Goal: Book appointment/travel/reservation

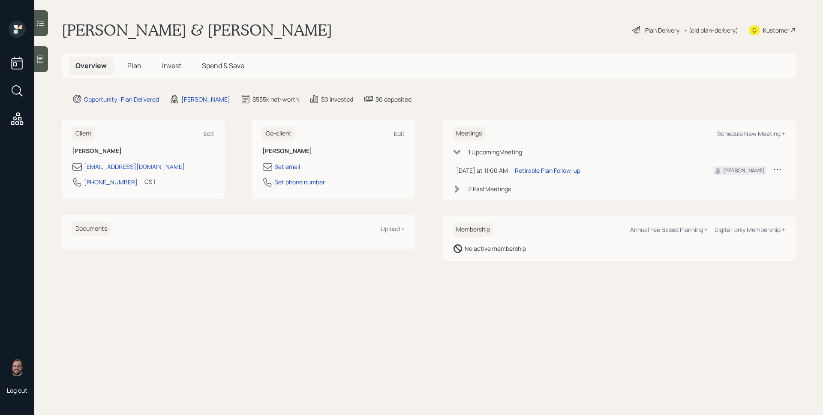
click at [487, 184] on div "1 Upcoming Meeting Today at 11:00 AM Thursday, September 4, 2025 11:00 AM EDT R…" at bounding box center [619, 170] width 333 height 46
click at [483, 190] on div "2 Past Meeting s" at bounding box center [489, 188] width 43 height 9
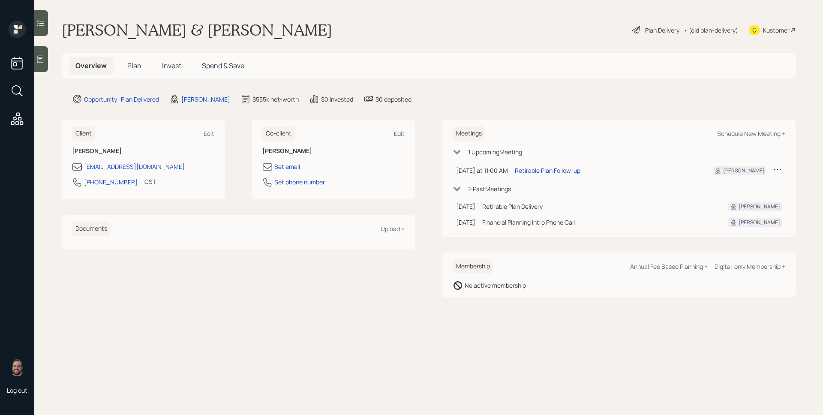
click at [134, 69] on span "Plan" at bounding box center [134, 65] width 14 height 9
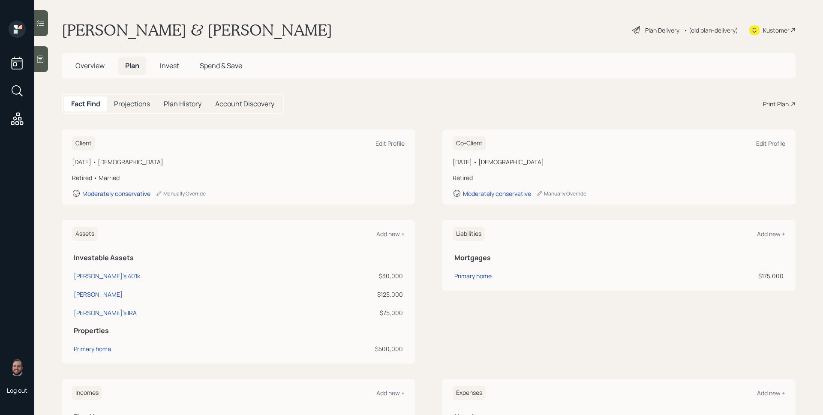
click at [775, 112] on div "Fact Find Projections Plan History Account Discovery Print Plan" at bounding box center [429, 104] width 734 height 20
click at [775, 104] on div "Print Plan" at bounding box center [776, 103] width 26 height 9
click at [652, 33] on div "Plan Delivery" at bounding box center [662, 30] width 34 height 9
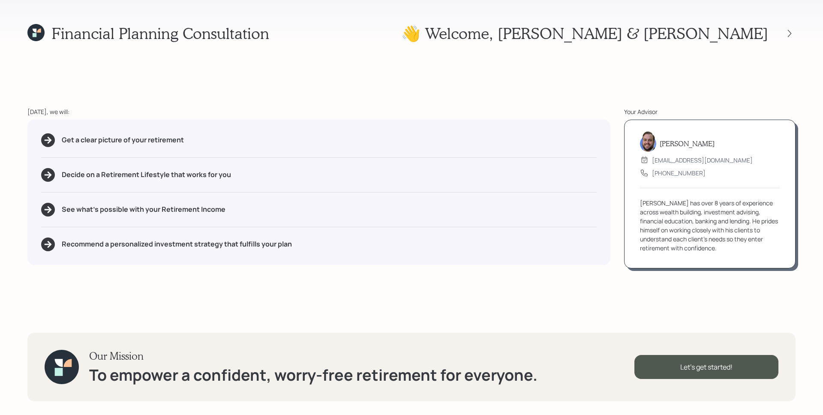
click at [451, 66] on div "Financial Planning Consultation 👋 Welcome , Clyde & Christine Today, we will: G…" at bounding box center [411, 207] width 823 height 415
click at [36, 35] on icon at bounding box center [35, 32] width 17 height 17
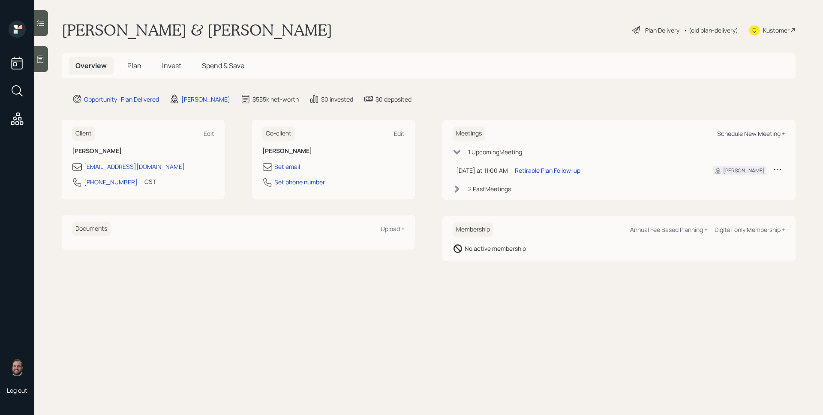
click at [755, 129] on div "Schedule New Meeting +" at bounding box center [751, 133] width 68 height 8
select select "d946c976-65aa-4529-ac9d-02c4f1114fc0"
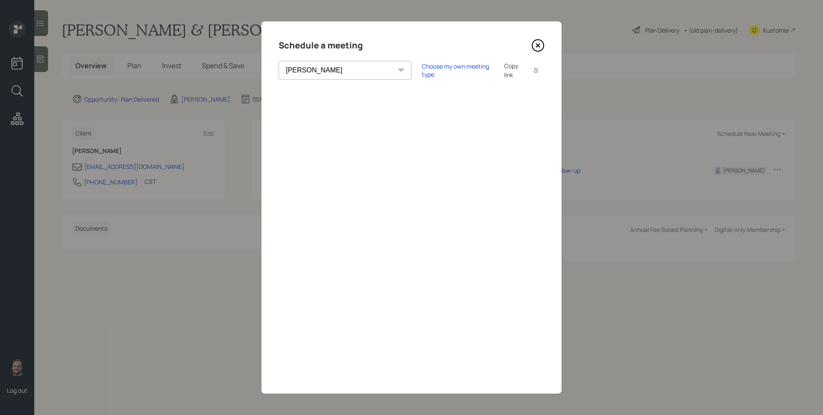
click at [536, 46] on icon at bounding box center [538, 45] width 13 height 13
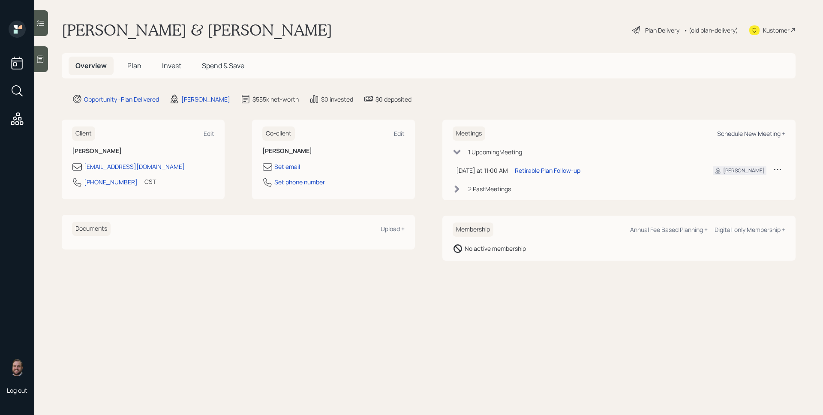
click at [733, 132] on div "Schedule New Meeting +" at bounding box center [751, 133] width 68 height 8
select select "d946c976-65aa-4529-ac9d-02c4f1114fc0"
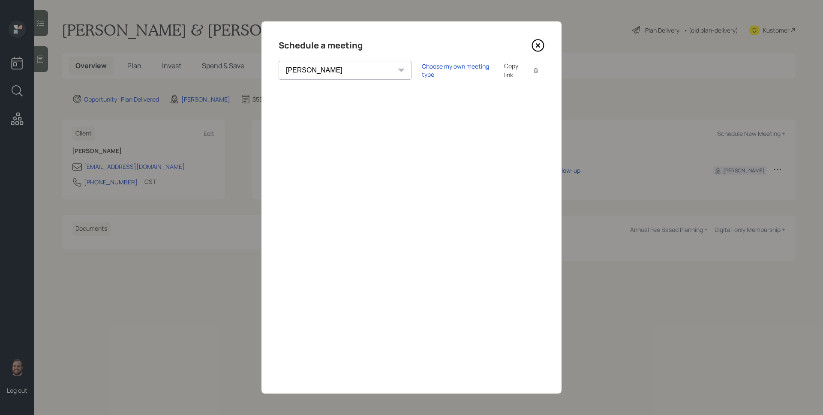
click at [438, 35] on div "Schedule a meeting Theresa Spinello Matthew Burke Aleksandra Szegda Eitan Bar-D…" at bounding box center [412, 207] width 300 height 372
click at [539, 48] on icon at bounding box center [538, 45] width 13 height 13
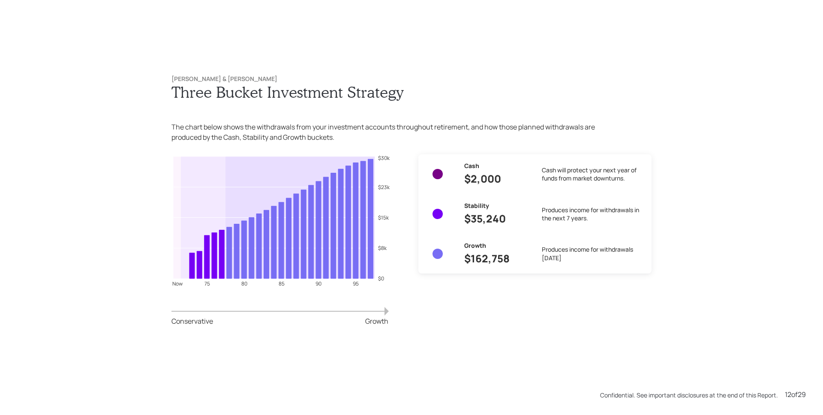
scroll to position [4150, 0]
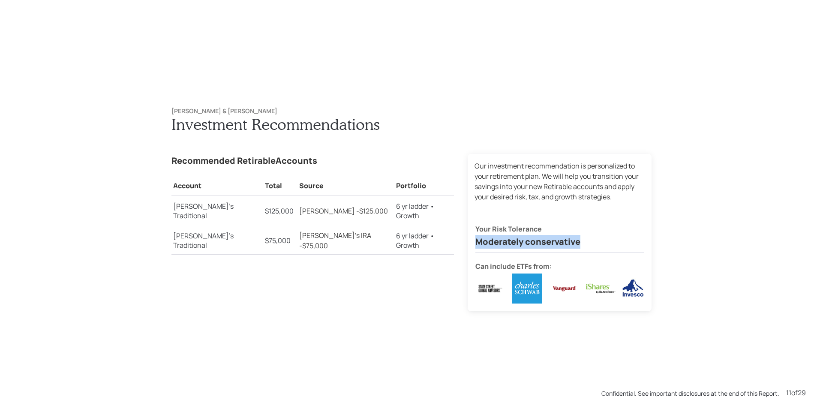
drag, startPoint x: 544, startPoint y: 241, endPoint x: 464, endPoint y: 242, distance: 79.8
click at [468, 242] on div "Our investment recommendation is personalized to your retirement plan. We will …" at bounding box center [560, 232] width 184 height 157
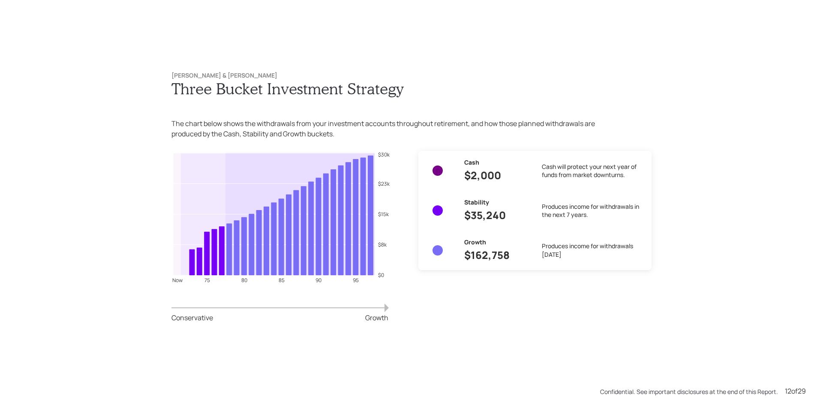
scroll to position [4980, 0]
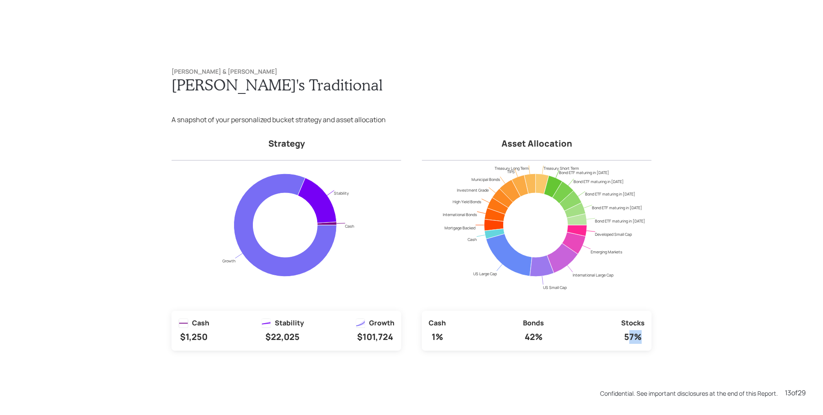
drag, startPoint x: 624, startPoint y: 339, endPoint x: 639, endPoint y: 338, distance: 15.5
click at [639, 338] on div "Stocks 57%" at bounding box center [633, 331] width 24 height 27
drag, startPoint x: 518, startPoint y: 338, endPoint x: 548, endPoint y: 343, distance: 30.0
click at [548, 343] on div "Cash 1% Bonds 42% Stocks 57%" at bounding box center [537, 331] width 230 height 40
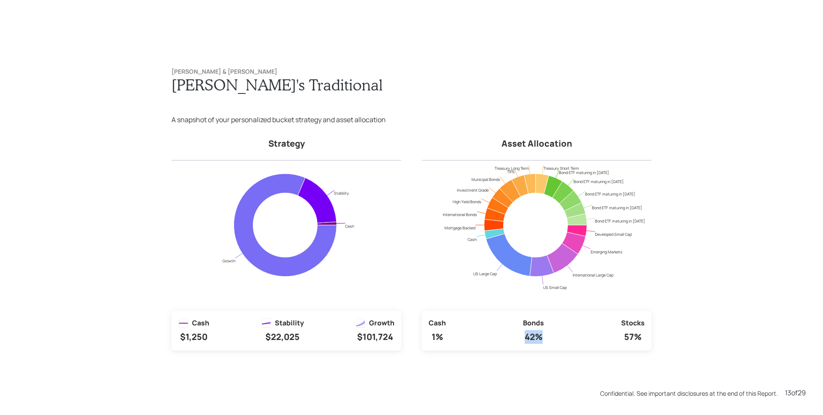
click at [548, 349] on div "Cash 1% Bonds 42% Stocks 57%" at bounding box center [537, 331] width 230 height 40
drag, startPoint x: 427, startPoint y: 334, endPoint x: 454, endPoint y: 340, distance: 28.1
click at [454, 340] on div "Cash 1% Bonds 42% Stocks 57%" at bounding box center [537, 331] width 230 height 40
click at [466, 366] on div "Clyde & Christine Culen Clyde's Traditional A snapshot of your personalized buc…" at bounding box center [411, 209] width 515 height 317
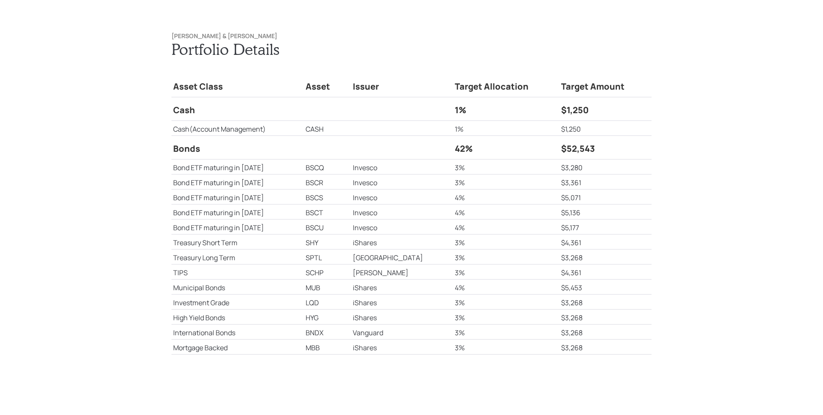
scroll to position [5811, 0]
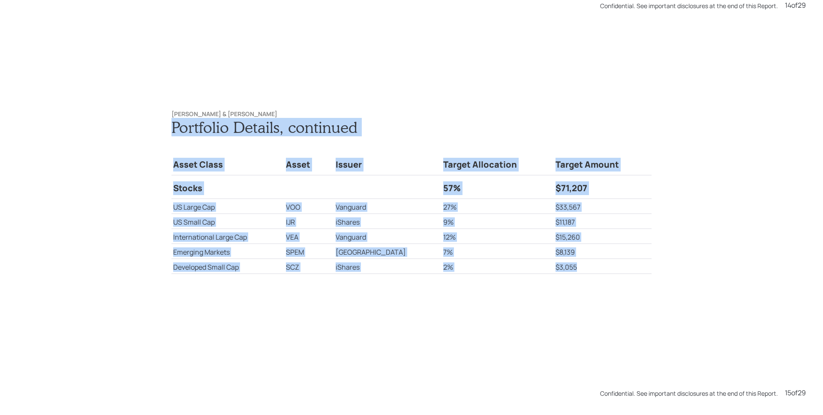
drag, startPoint x: 166, startPoint y: 206, endPoint x: 594, endPoint y: 266, distance: 432.2
click at [594, 266] on div "Clyde & Christine Culen Portfolio Details , continued Asset Class Asset Issuer …" at bounding box center [411, 209] width 515 height 232
click at [596, 267] on td "$3,055" at bounding box center [603, 266] width 98 height 15
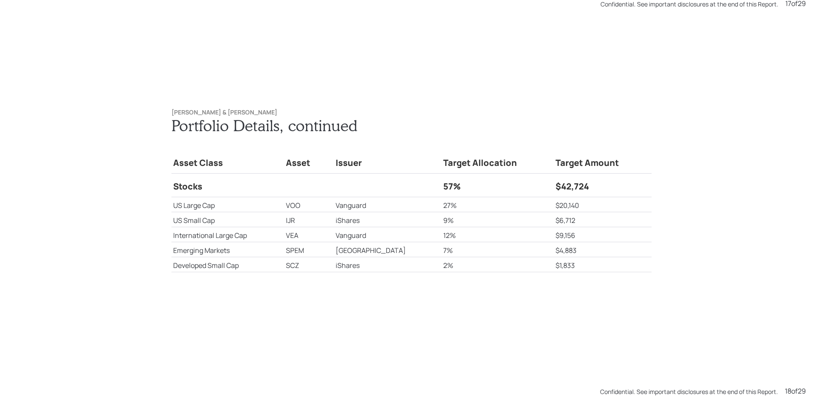
scroll to position [7471, 0]
